Goal: Information Seeking & Learning: Learn about a topic

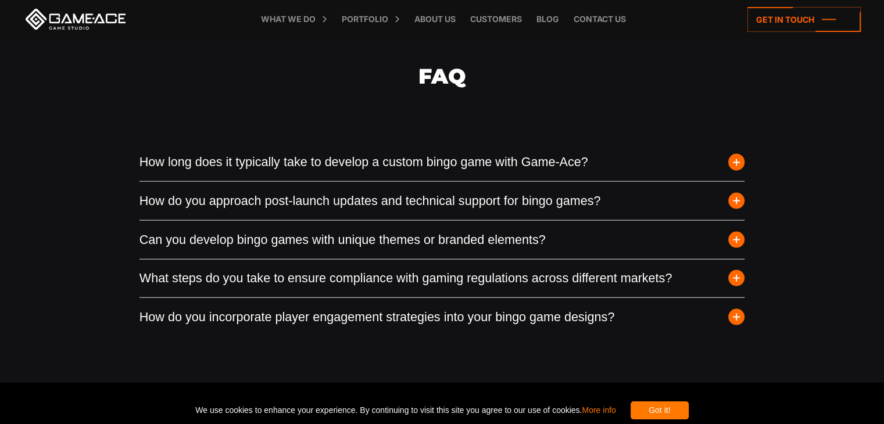
scroll to position [2656, 0]
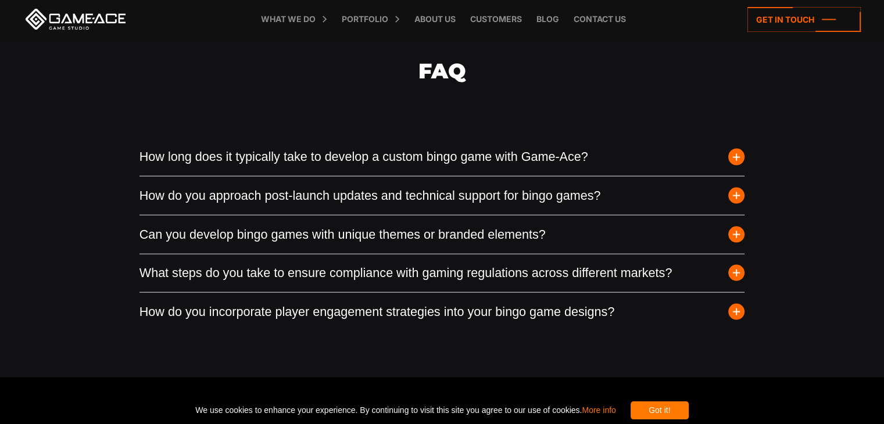
click at [737, 165] on span "button" at bounding box center [736, 157] width 16 height 16
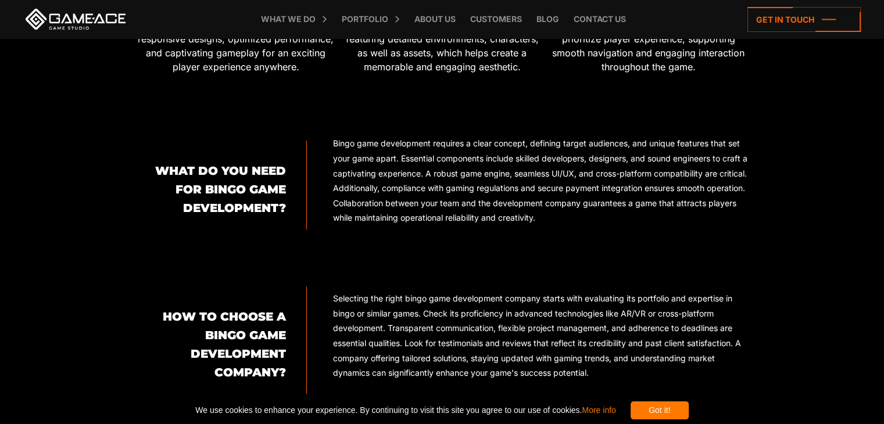
scroll to position [791, 0]
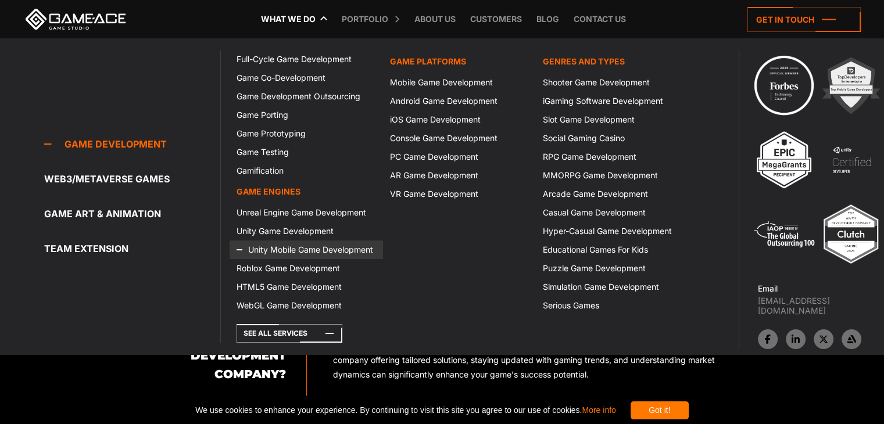
click at [277, 249] on link "Unity Mobile Game Development" at bounding box center [306, 250] width 153 height 19
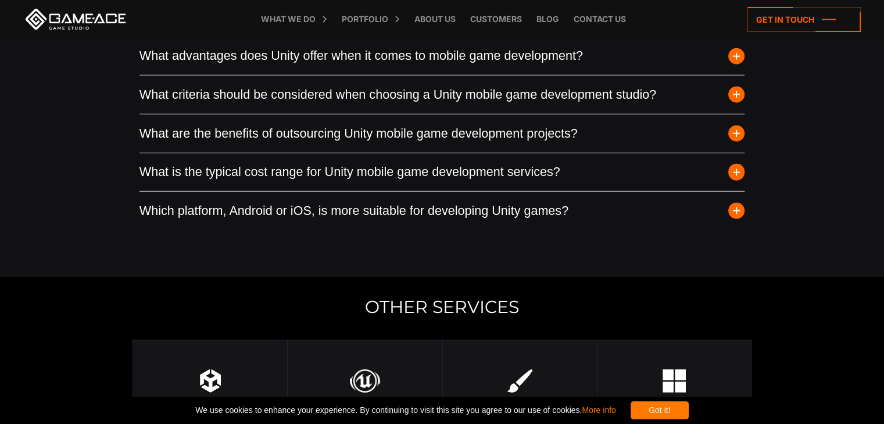
scroll to position [3392, 0]
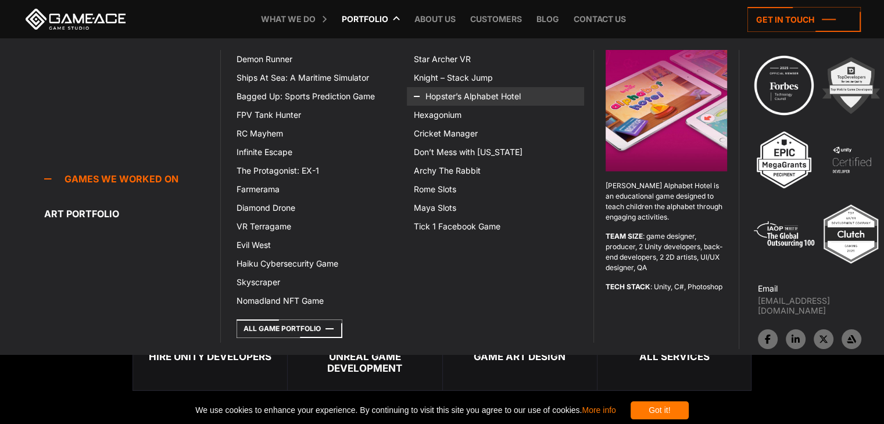
click at [496, 97] on link "Hopster’s Alphabet Hotel" at bounding box center [495, 96] width 177 height 19
